Goal: Download file/media

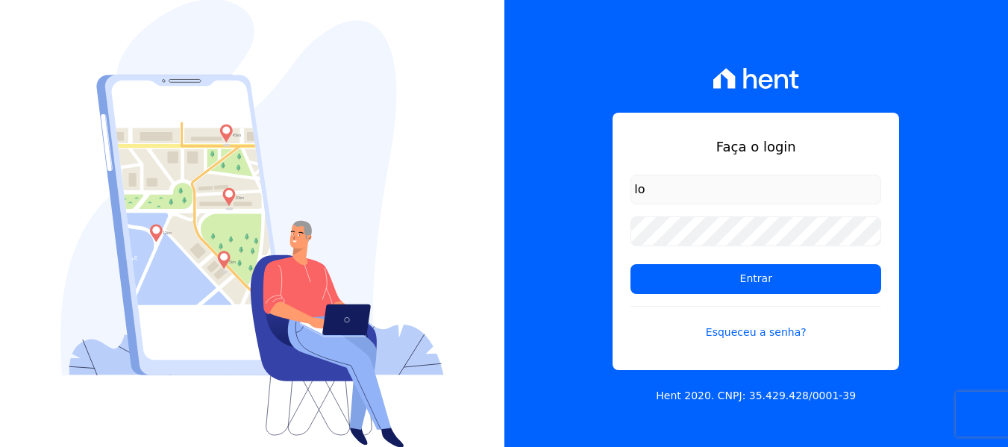
type input "[PERSON_NAME][EMAIL_ADDRESS][DOMAIN_NAME]"
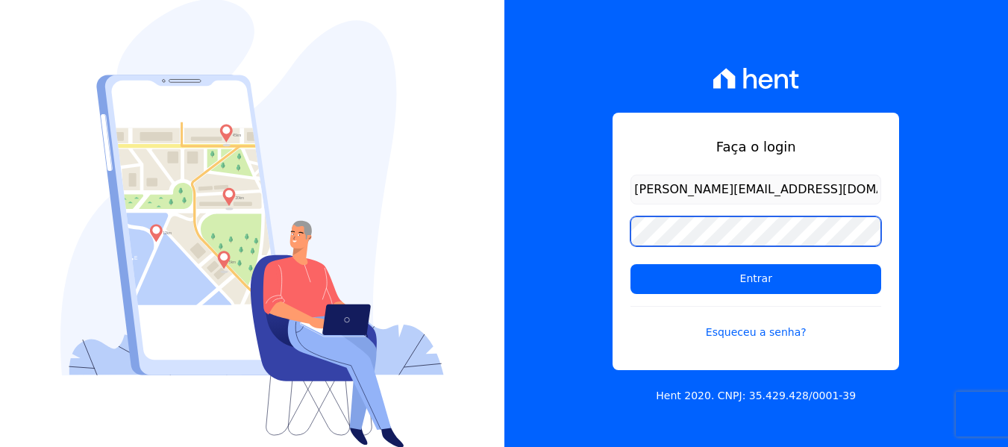
click at [630, 264] on input "Entrar" at bounding box center [755, 279] width 251 height 30
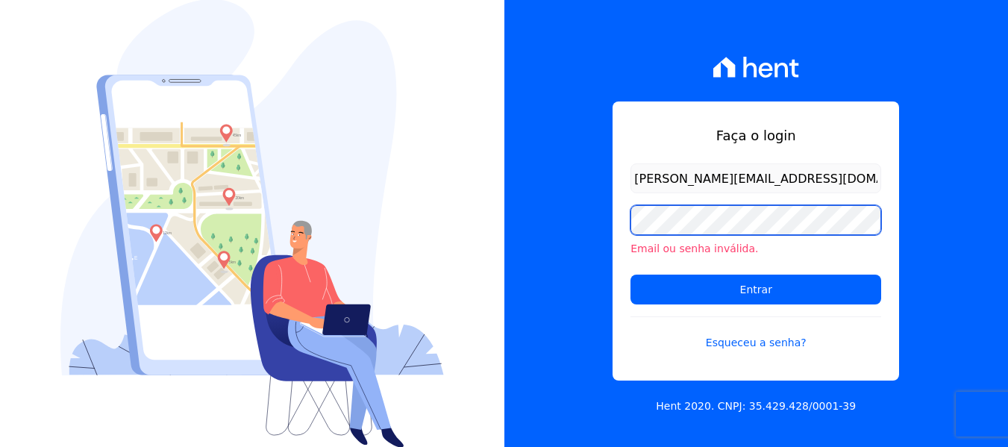
click at [630, 275] on input "Entrar" at bounding box center [755, 290] width 251 height 30
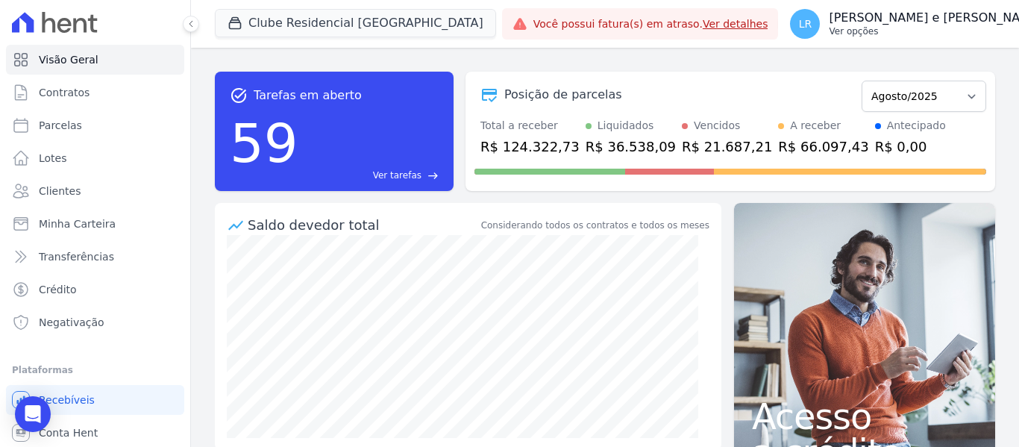
click at [848, 24] on p "[PERSON_NAME] e [PERSON_NAME]" at bounding box center [935, 17] width 213 height 15
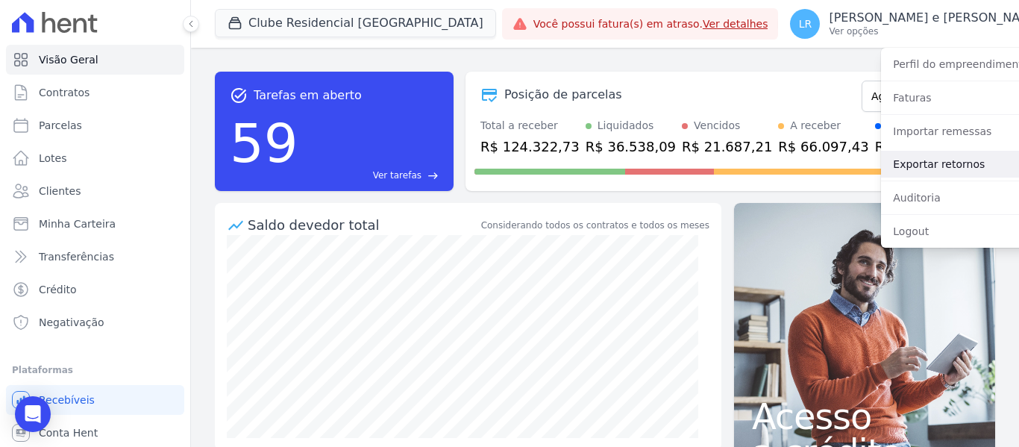
click at [881, 160] on link "Exportar retornos" at bounding box center [976, 164] width 191 height 27
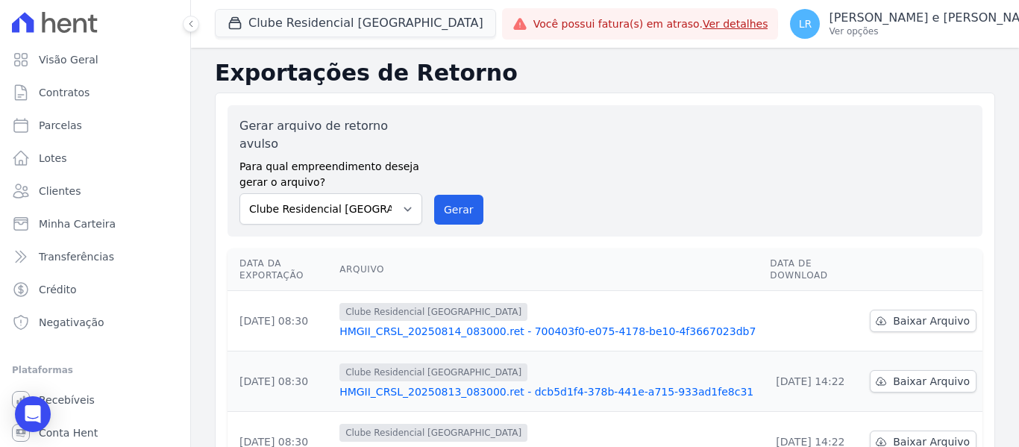
scroll to position [75, 0]
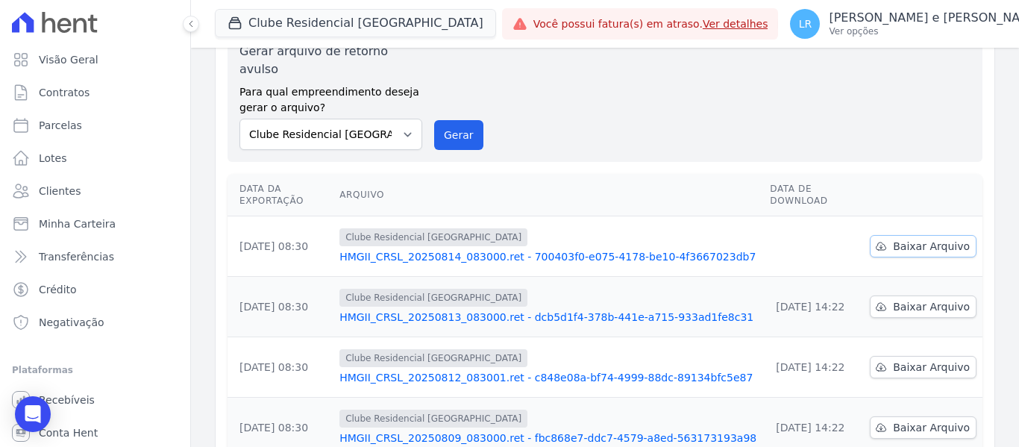
click at [888, 235] on link "Baixar Arquivo" at bounding box center [923, 246] width 107 height 22
